Goal: Transaction & Acquisition: Book appointment/travel/reservation

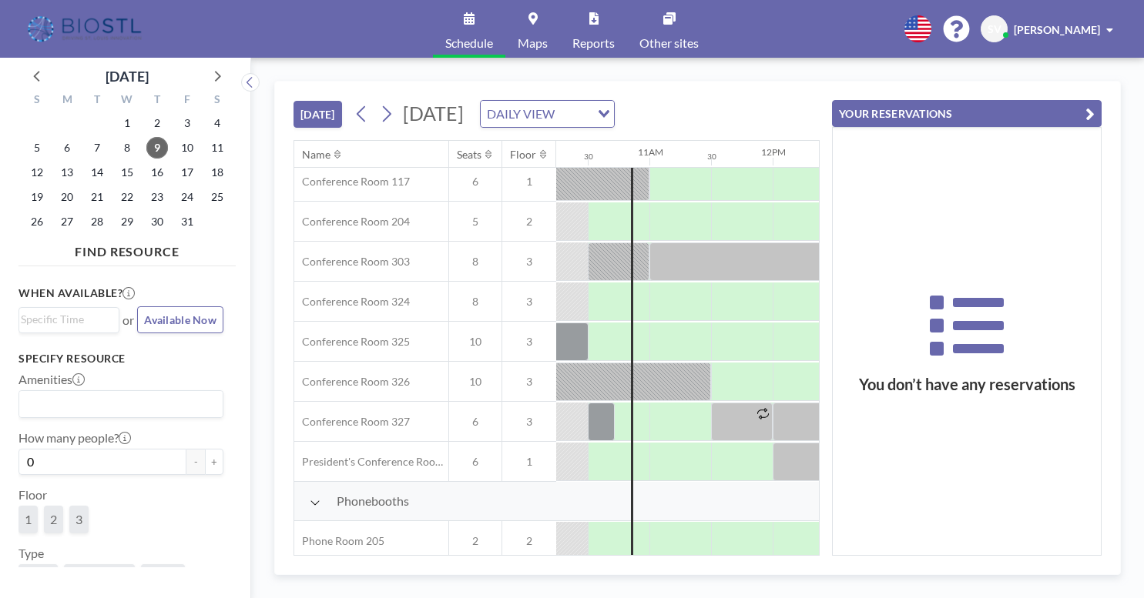
scroll to position [533, 1262]
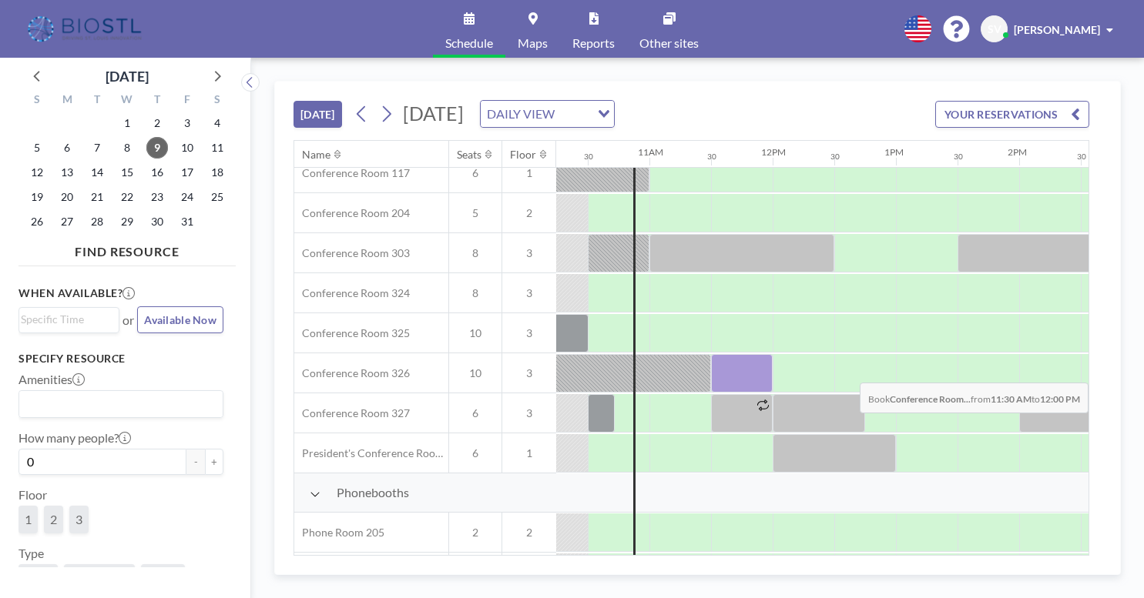
click at [720, 371] on div at bounding box center [742, 373] width 62 height 39
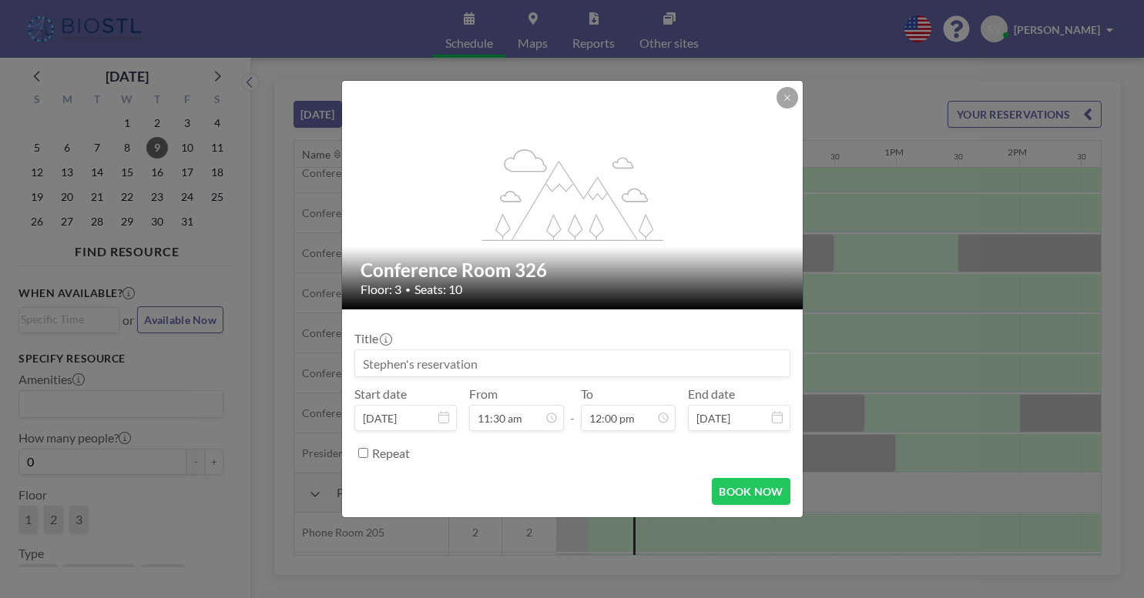
click at [632, 365] on input at bounding box center [572, 363] width 434 height 26
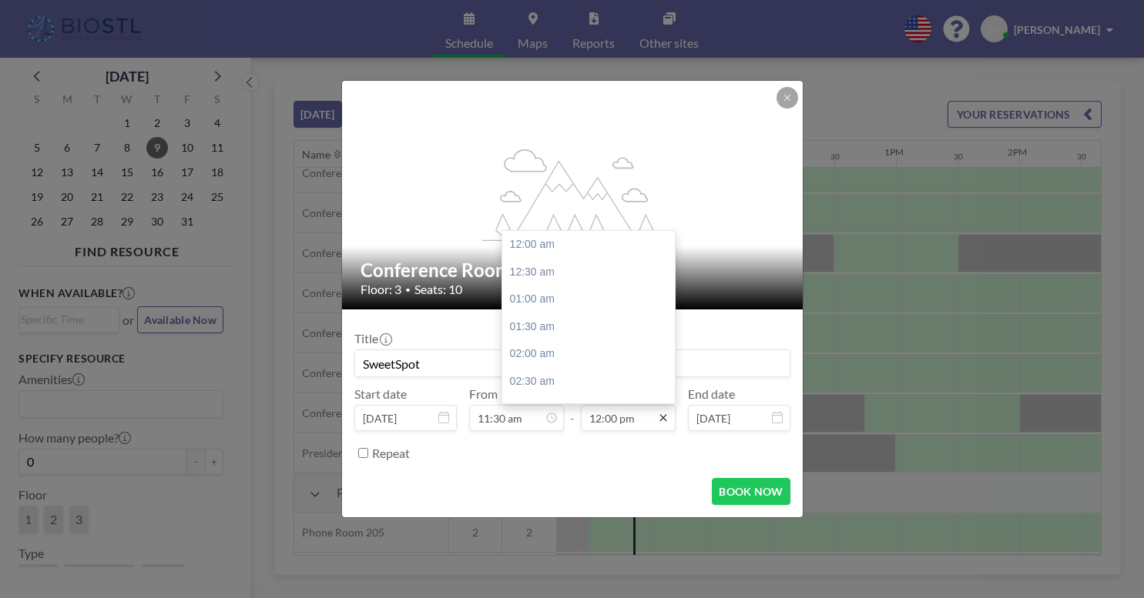
scroll to position [658, 0]
type input "SweetSpot"
click at [608, 424] on input "12:00 pm" at bounding box center [628, 418] width 95 height 26
click at [527, 266] on div "12:30 pm" at bounding box center [592, 273] width 180 height 28
type input "12:30 pm"
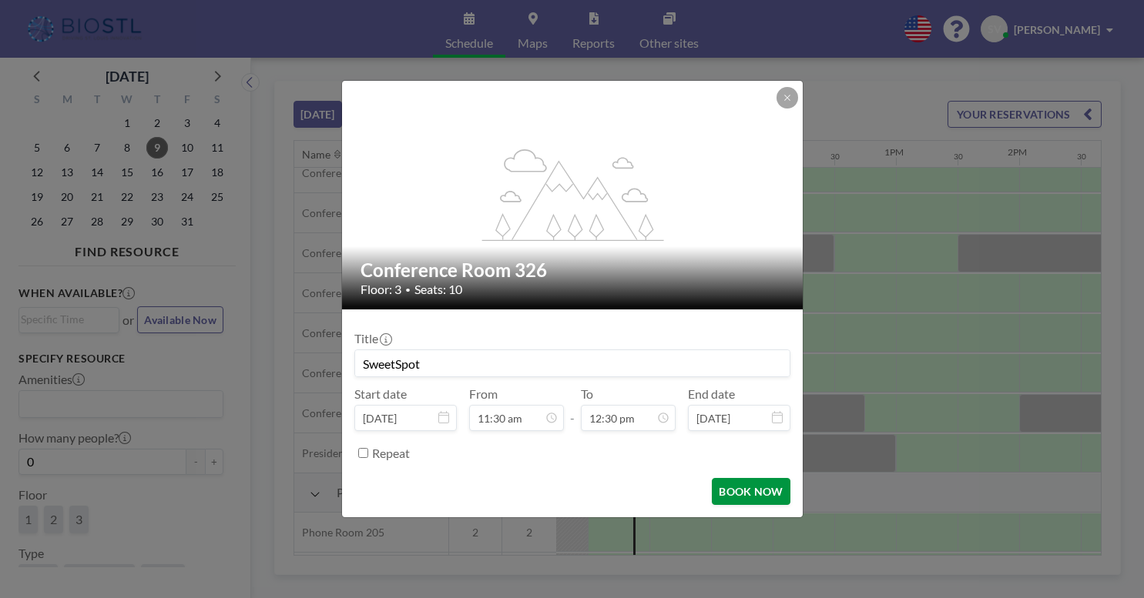
click at [743, 493] on button "BOOK NOW" at bounding box center [751, 491] width 78 height 27
